Goal: Task Accomplishment & Management: Use online tool/utility

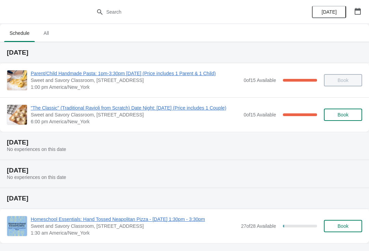
click at [45, 105] on span ""The Classic" (Traditional Ravioli from Scratch) Date Night: [DATE] (Price incl…" at bounding box center [136, 108] width 210 height 7
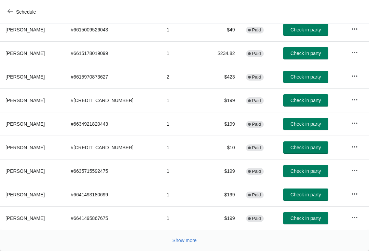
scroll to position [119, 0]
click at [189, 239] on span "Show more" at bounding box center [185, 240] width 24 height 5
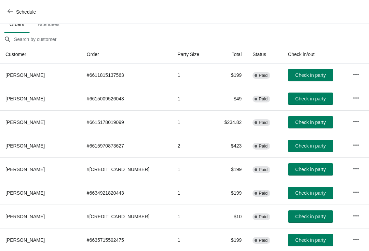
scroll to position [51, 0]
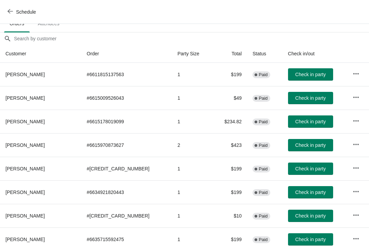
click at [306, 215] on span "Check in party" at bounding box center [311, 215] width 30 height 5
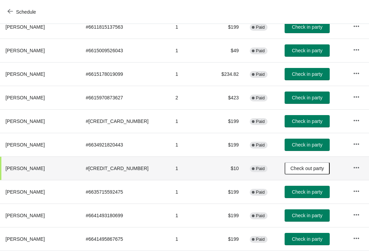
scroll to position [99, 0]
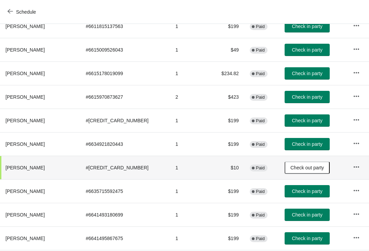
click at [314, 189] on button "Check in party" at bounding box center [307, 191] width 45 height 12
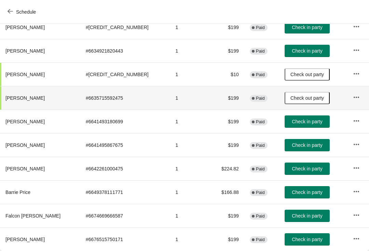
scroll to position [192, 0]
click at [310, 120] on span "Check in party" at bounding box center [307, 121] width 30 height 5
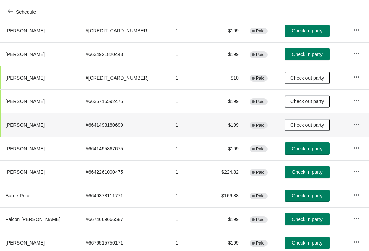
scroll to position [189, 0]
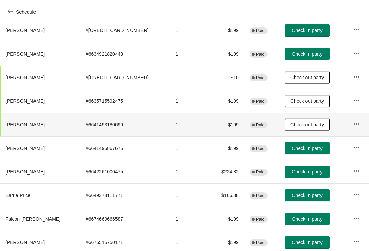
click at [306, 147] on span "Check in party" at bounding box center [307, 148] width 30 height 5
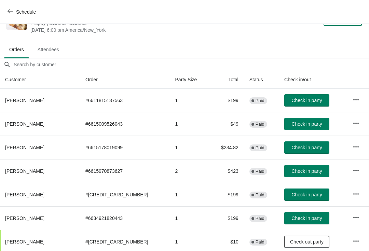
scroll to position [24, 0]
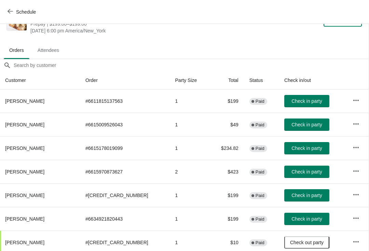
click at [301, 101] on span "Check in party" at bounding box center [307, 101] width 30 height 5
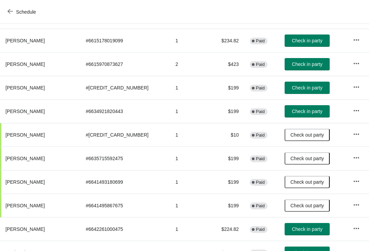
scroll to position [140, 0]
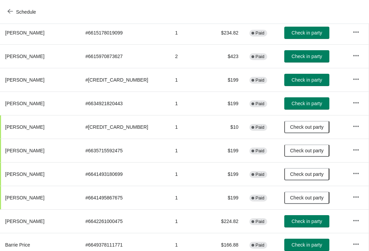
click at [313, 103] on button "Check in party" at bounding box center [307, 103] width 45 height 12
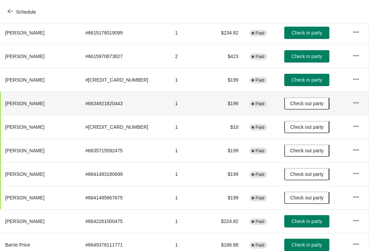
click at [23, 115] on th "[PERSON_NAME]" at bounding box center [40, 104] width 80 height 24
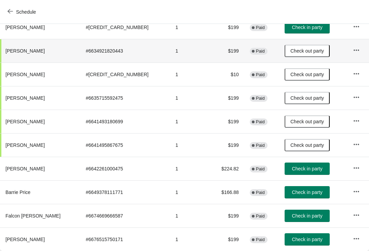
scroll to position [192, 0]
click at [296, 165] on button "Check in party" at bounding box center [307, 169] width 45 height 12
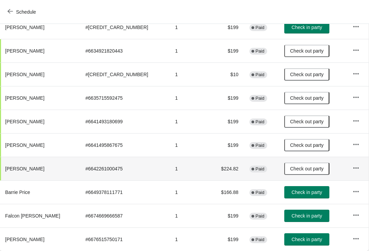
scroll to position [192, 0]
click at [302, 213] on span "Check in party" at bounding box center [307, 215] width 30 height 5
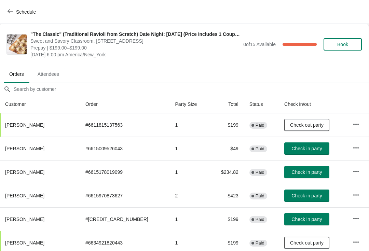
scroll to position [0, 0]
click at [9, 9] on icon "button" at bounding box center [10, 11] width 5 height 5
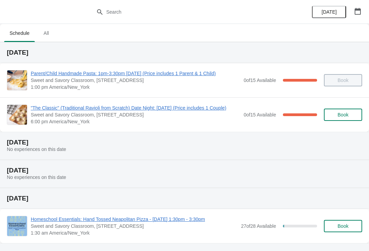
click at [48, 105] on span ""The Classic" (Traditional Ravioli from Scratch) Date Night: [DATE] (Price incl…" at bounding box center [136, 108] width 210 height 7
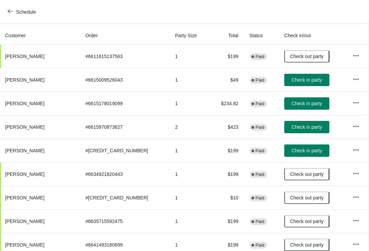
scroll to position [69, 0]
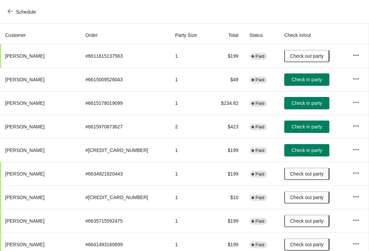
click at [313, 105] on button "Check in party" at bounding box center [307, 103] width 45 height 12
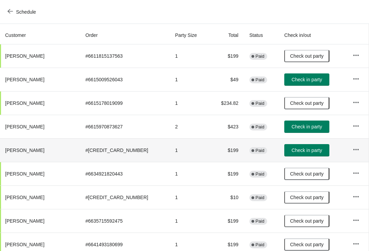
click at [23, 142] on th "[PERSON_NAME]" at bounding box center [40, 151] width 80 height 24
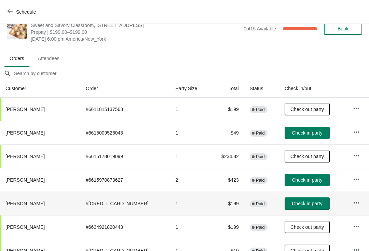
scroll to position [15, 0]
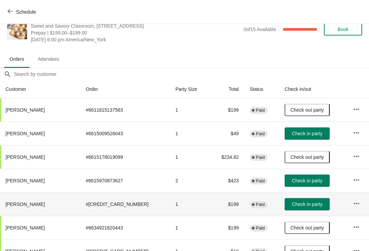
click at [306, 178] on span "Check in party" at bounding box center [307, 180] width 30 height 5
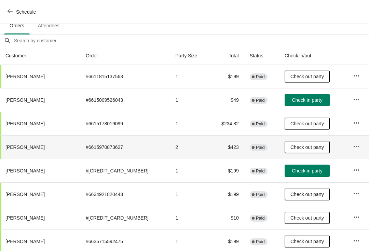
scroll to position [49, 0]
click at [309, 170] on span "Check in party" at bounding box center [307, 170] width 30 height 5
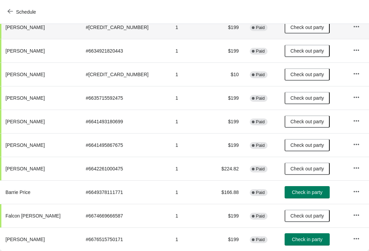
scroll to position [192, 0]
click at [312, 188] on button "Check in party" at bounding box center [307, 192] width 45 height 12
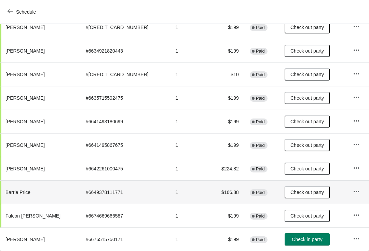
click at [285, 245] on button "Check in party" at bounding box center [307, 240] width 45 height 12
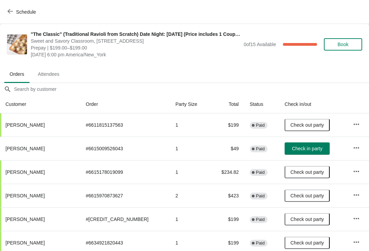
scroll to position [0, 0]
